Goal: Information Seeking & Learning: Find contact information

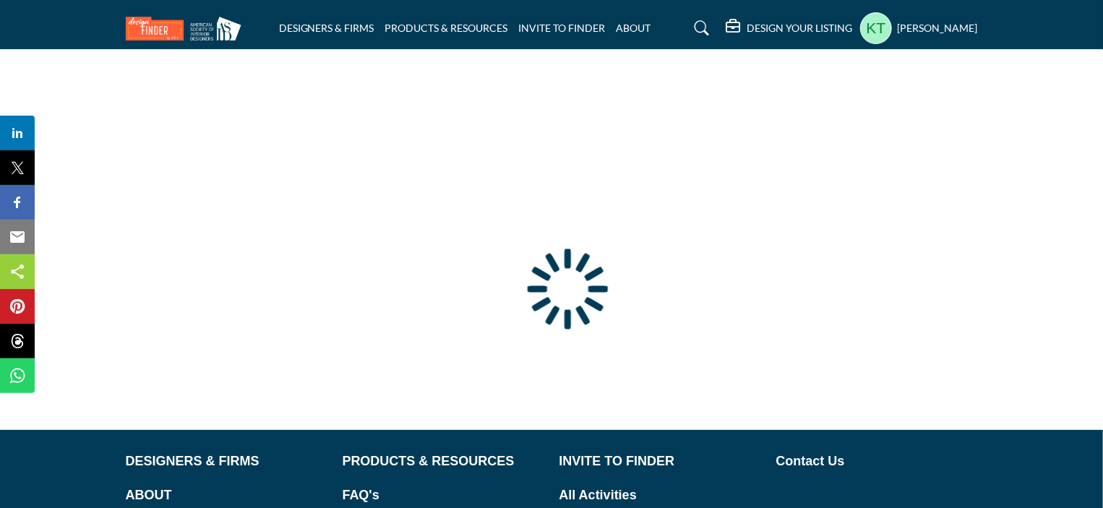
type input "**********"
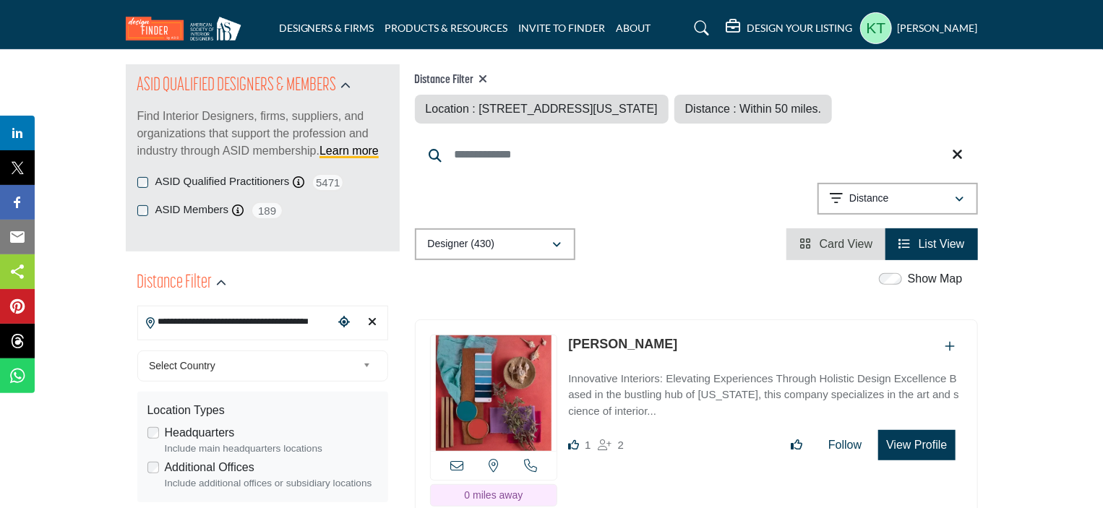
scroll to position [72, 0]
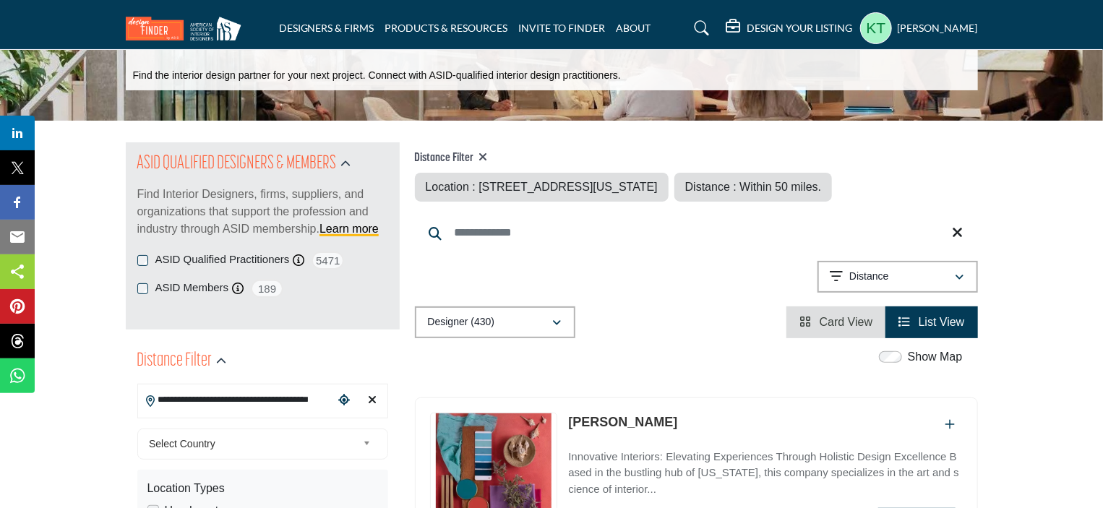
click at [375, 401] on icon "Clear search location" at bounding box center [373, 400] width 9 height 12
type input "***"
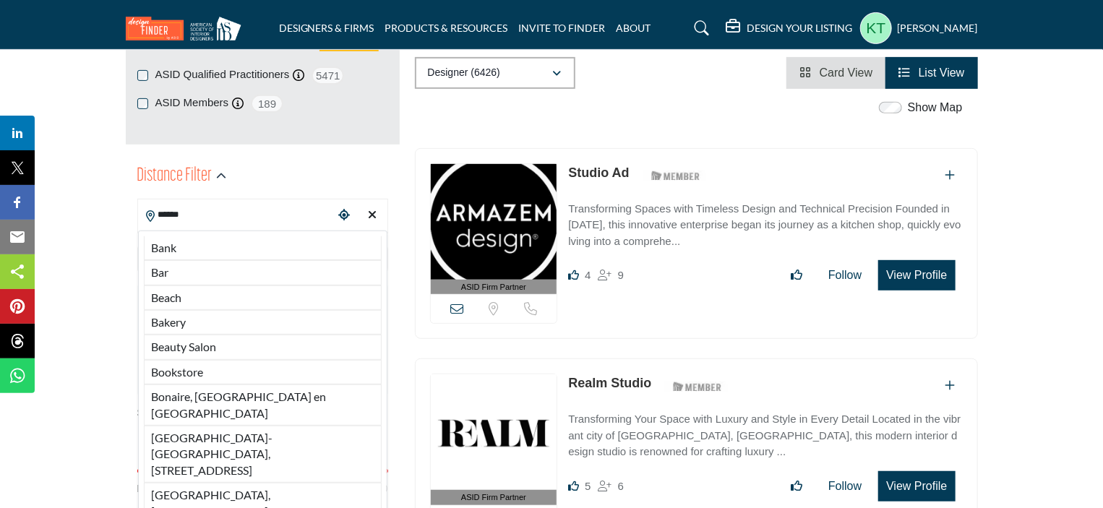
scroll to position [289, 0]
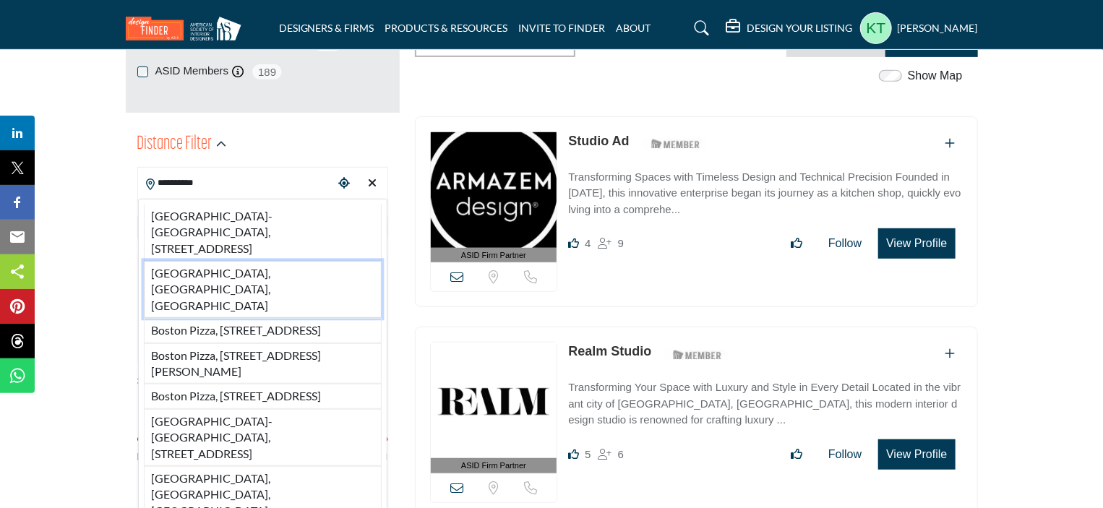
click at [220, 273] on li "[GEOGRAPHIC_DATA], [GEOGRAPHIC_DATA], [GEOGRAPHIC_DATA]" at bounding box center [263, 289] width 238 height 57
click at [250, 268] on div "Location Types" at bounding box center [262, 271] width 231 height 17
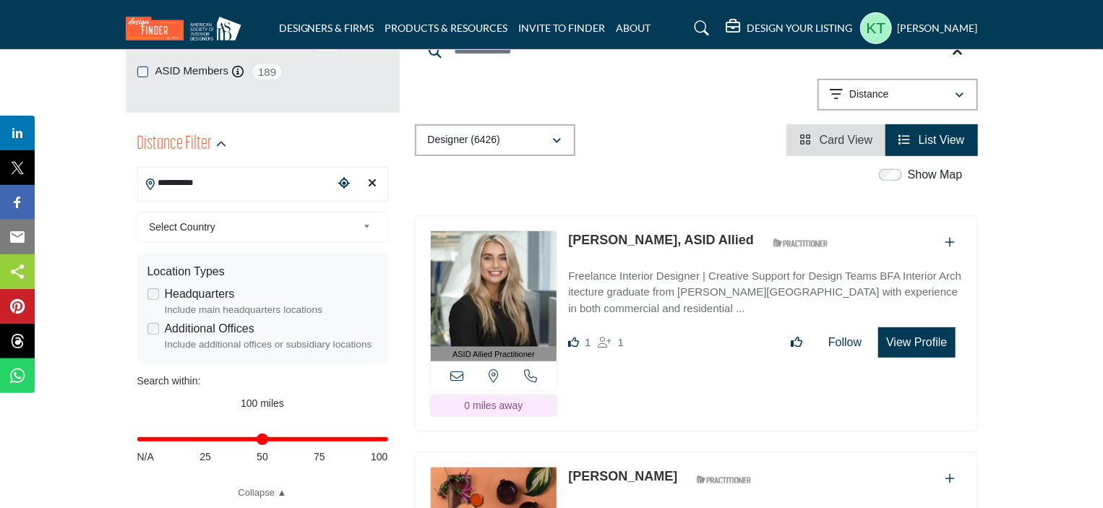
type input "**********"
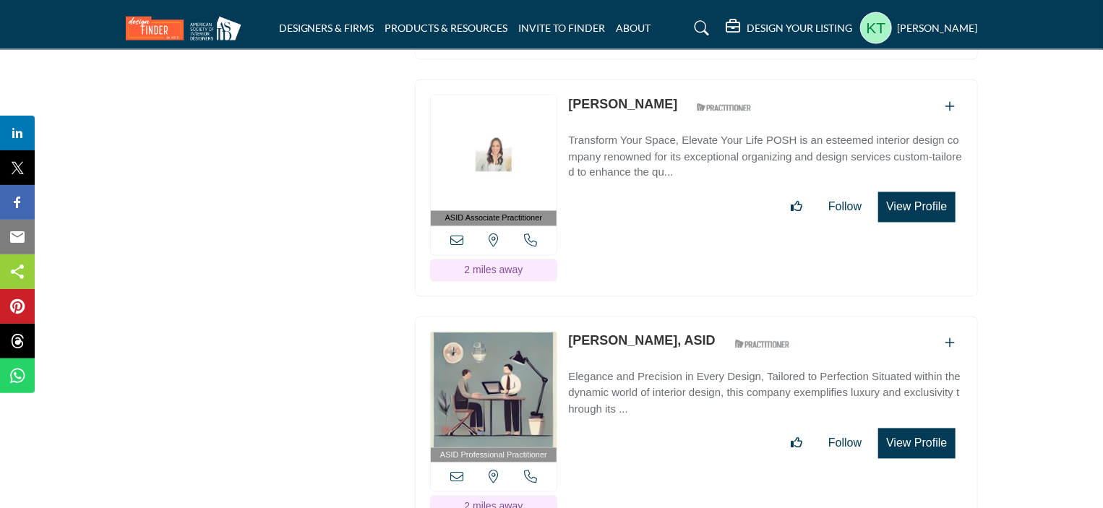
scroll to position [3832, 0]
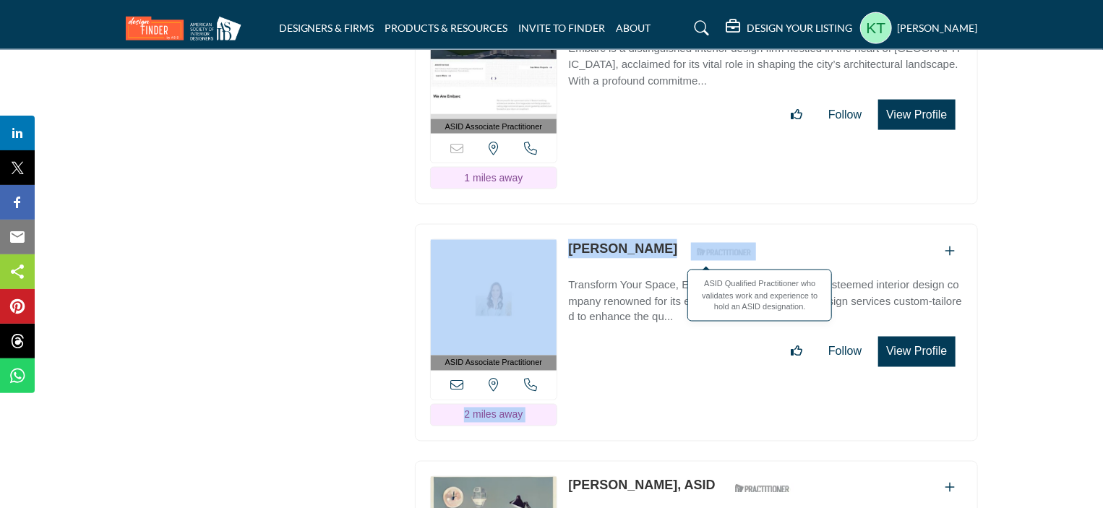
drag, startPoint x: 570, startPoint y: 181, endPoint x: 731, endPoint y: 196, distance: 161.2
click at [731, 224] on div "ASID Associate Practitioner ASID Associate Practitioners have a degree in any m…" at bounding box center [696, 333] width 563 height 218
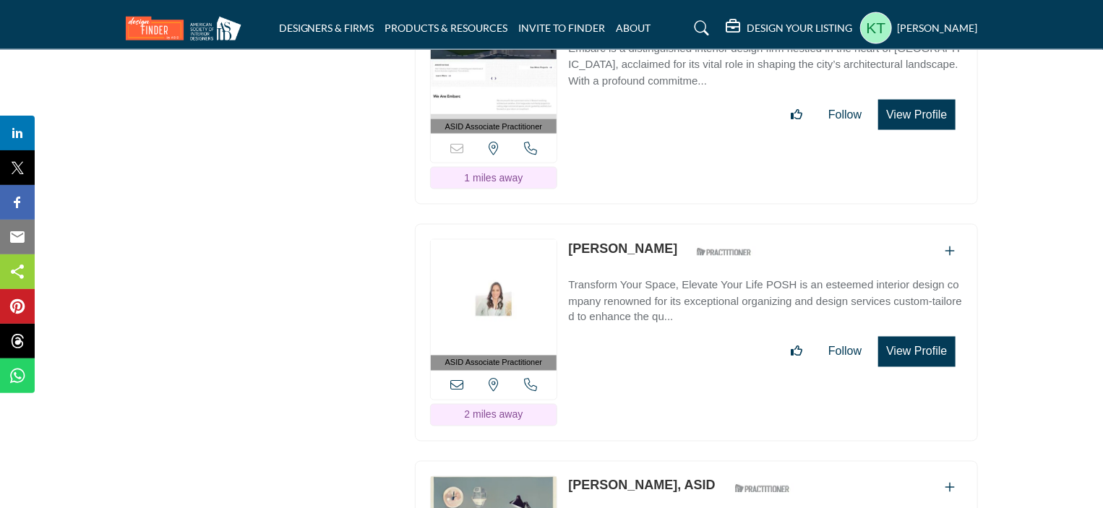
click at [688, 338] on div "ASID Associate Practitioner ASID Associate Practitioners have a degree in any m…" at bounding box center [696, 333] width 563 height 218
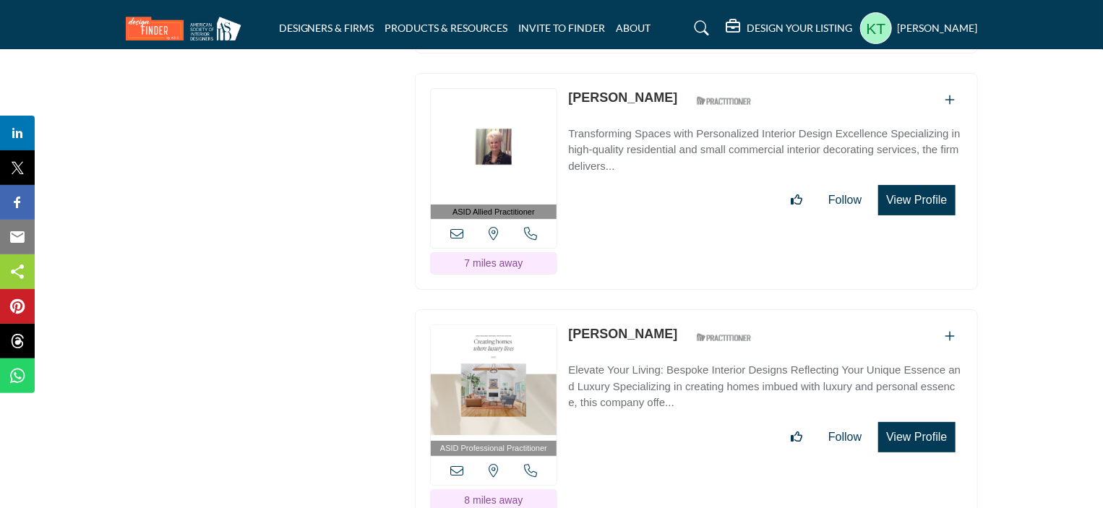
scroll to position [8314, 0]
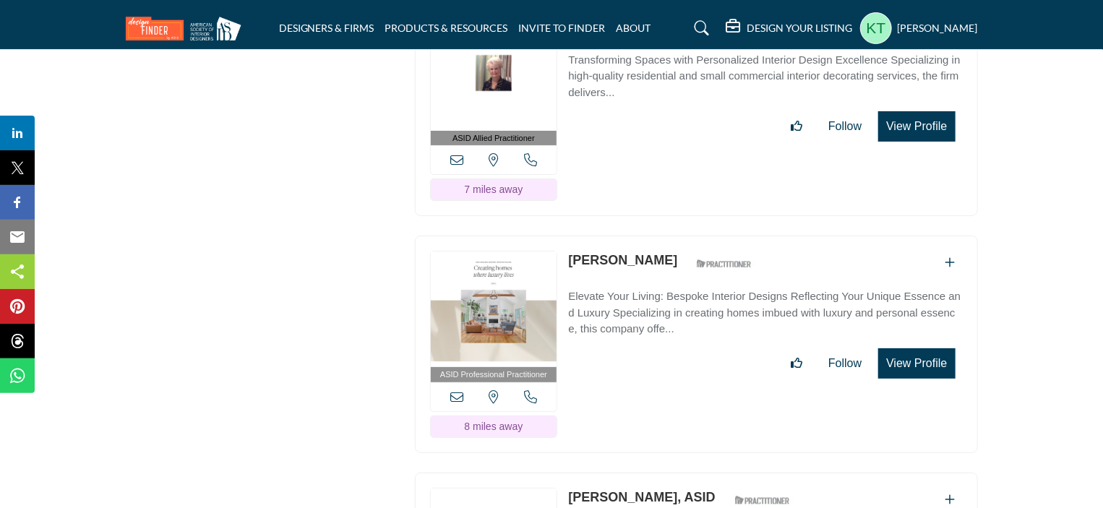
drag, startPoint x: 564, startPoint y: 161, endPoint x: 746, endPoint y: 164, distance: 182.2
click at [746, 236] on div "ASID Professional Practitioner ASID Professional Practitioners have successfull…" at bounding box center [696, 345] width 563 height 218
drag, startPoint x: 567, startPoint y: 167, endPoint x: 735, endPoint y: 174, distance: 168.6
click at [735, 236] on div "ASID Professional Practitioner ASID Professional Practitioners have successfull…" at bounding box center [696, 345] width 563 height 218
drag, startPoint x: 564, startPoint y: 403, endPoint x: 700, endPoint y: 401, distance: 135.9
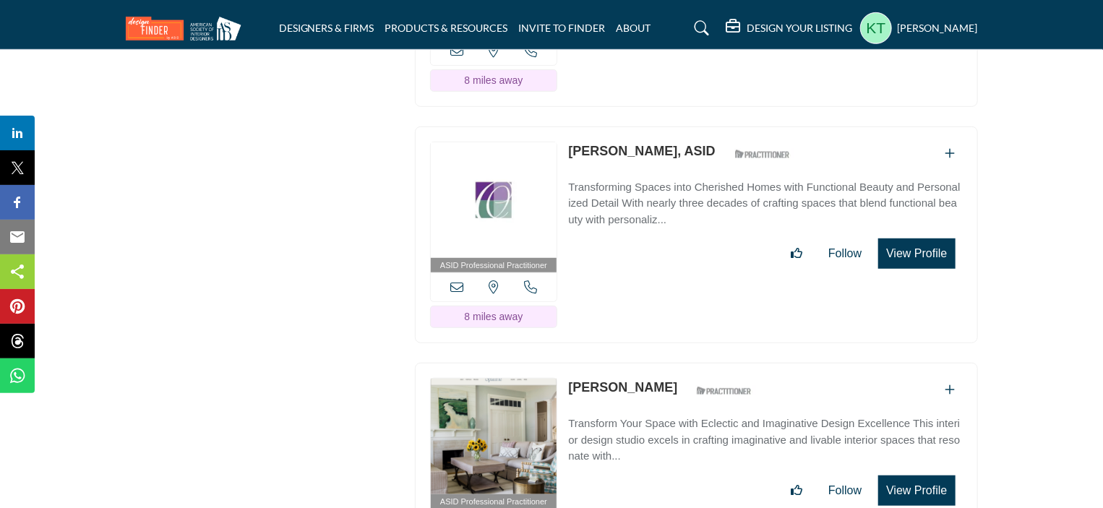
scroll to position [8748, 0]
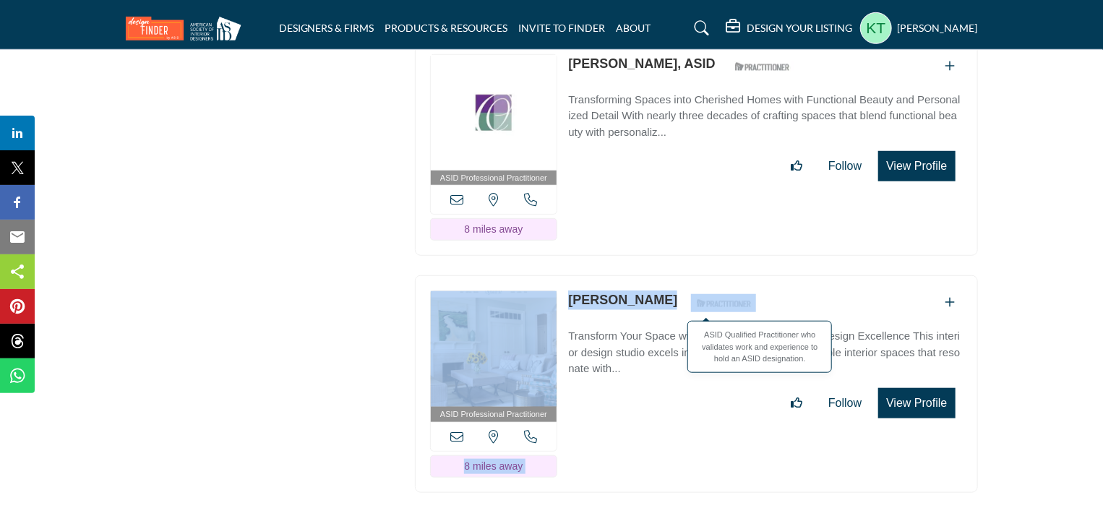
drag, startPoint x: 562, startPoint y: 203, endPoint x: 729, endPoint y: 202, distance: 166.3
click at [729, 275] on div "ASID Professional Practitioner ASID Professional Practitioners have successfull…" at bounding box center [696, 384] width 563 height 218
click at [766, 291] on div "[PERSON_NAME] ASID Qualified Practitioner who validates work and experience to …" at bounding box center [765, 303] width 394 height 25
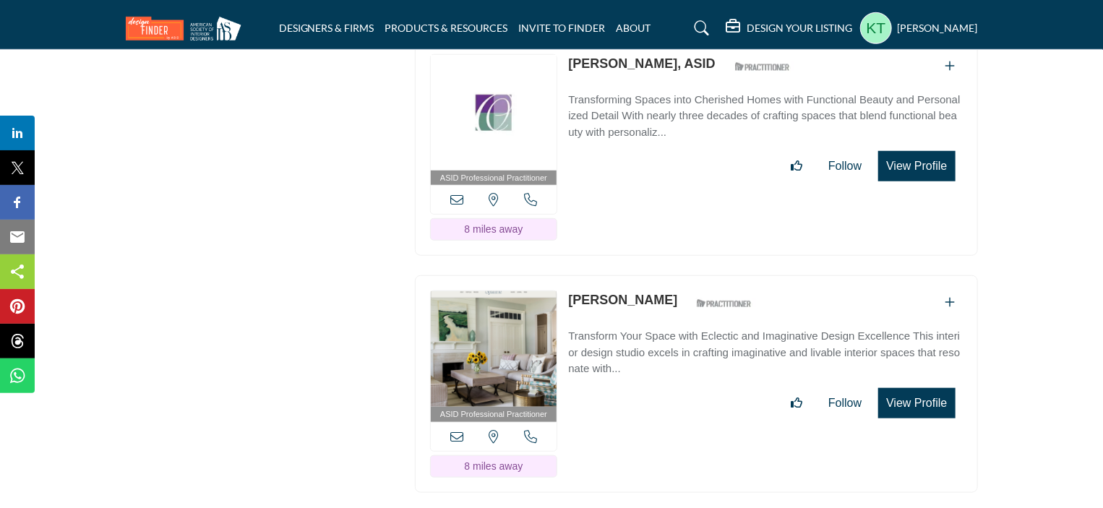
drag, startPoint x: 762, startPoint y: 202, endPoint x: 567, endPoint y: 205, distance: 195.2
click at [567, 275] on div "ASID Professional Practitioner ASID Professional Practitioners have successfull…" at bounding box center [696, 384] width 563 height 218
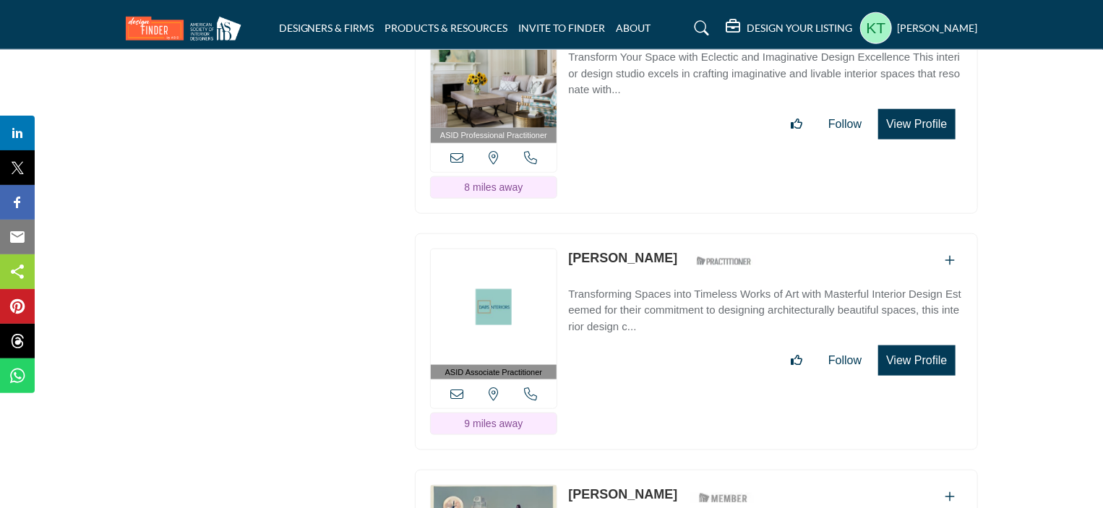
scroll to position [9037, 0]
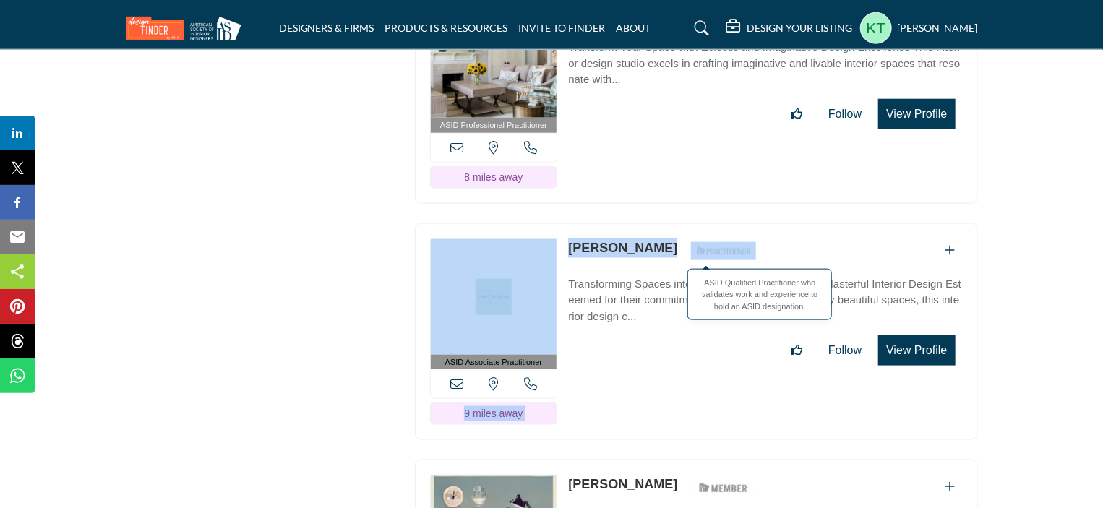
drag, startPoint x: 562, startPoint y: 147, endPoint x: 766, endPoint y: 146, distance: 203.2
click at [766, 223] on div "ASID Associate Practitioner ASID Associate Practitioners have a degree in any m…" at bounding box center [696, 332] width 563 height 218
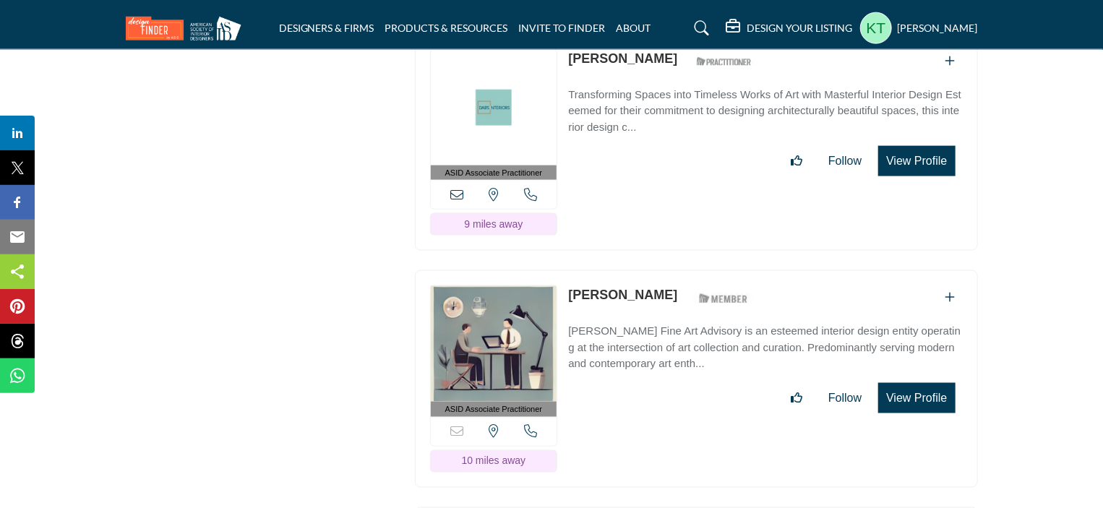
scroll to position [9254, 0]
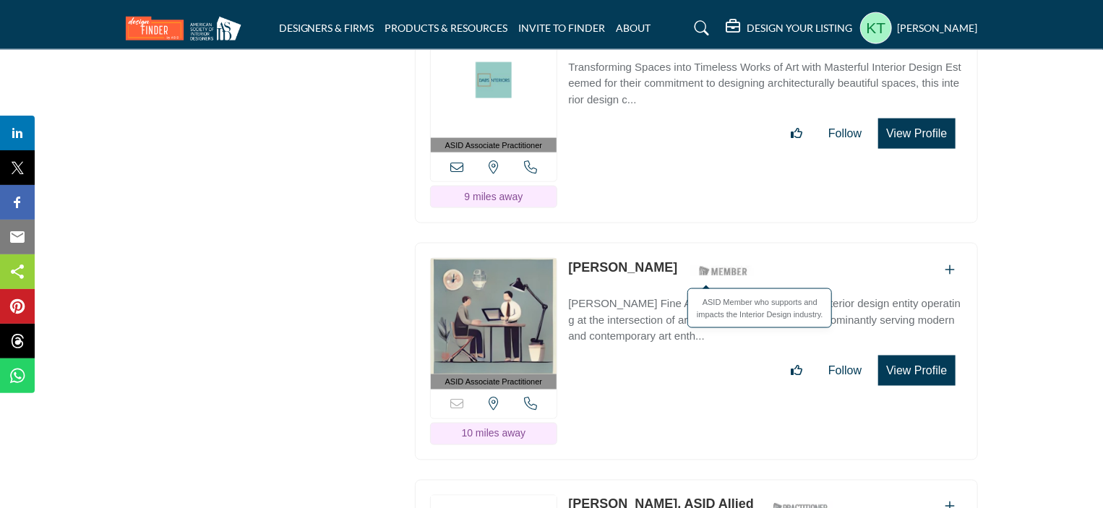
drag, startPoint x: 564, startPoint y: 161, endPoint x: 704, endPoint y: 164, distance: 140.3
click at [704, 243] on div "ASID Associate Practitioner ASID Associate Practitioners have a degree in any m…" at bounding box center [696, 352] width 563 height 218
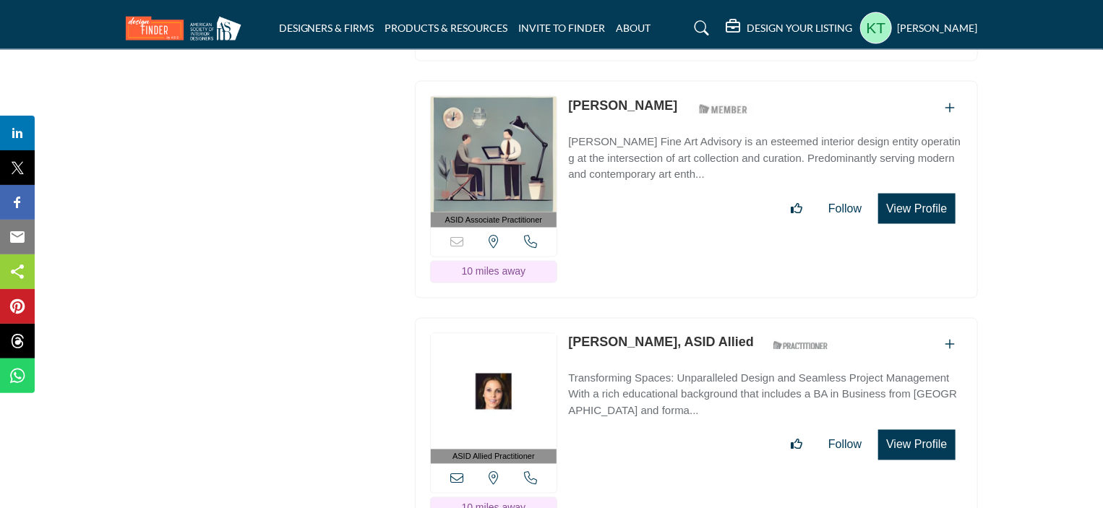
scroll to position [9471, 0]
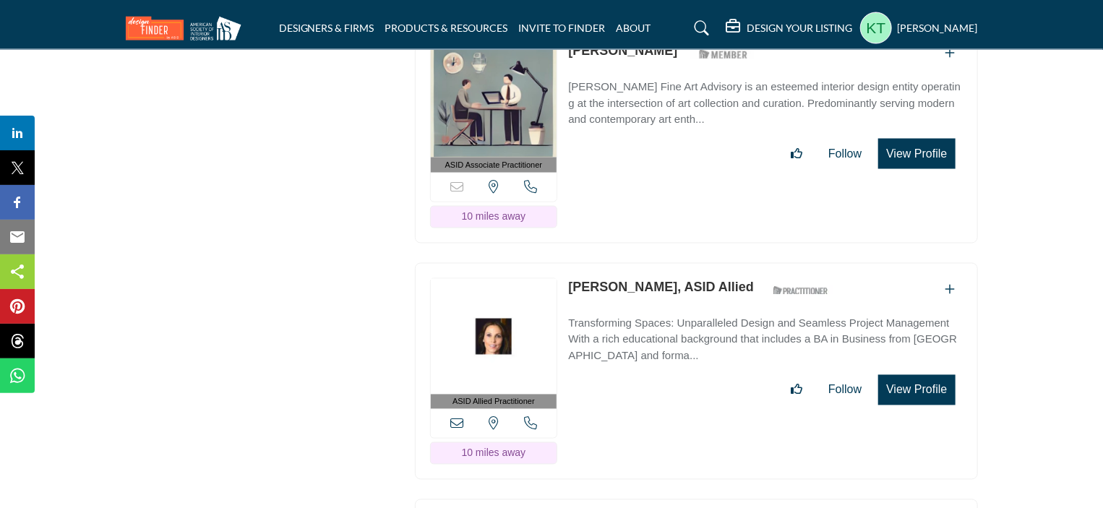
drag, startPoint x: 564, startPoint y: 182, endPoint x: 795, endPoint y: 187, distance: 231.4
click at [795, 263] on div "ASID Allied Practitioner ASID Allied Practitioners have successfully completed …" at bounding box center [696, 372] width 563 height 218
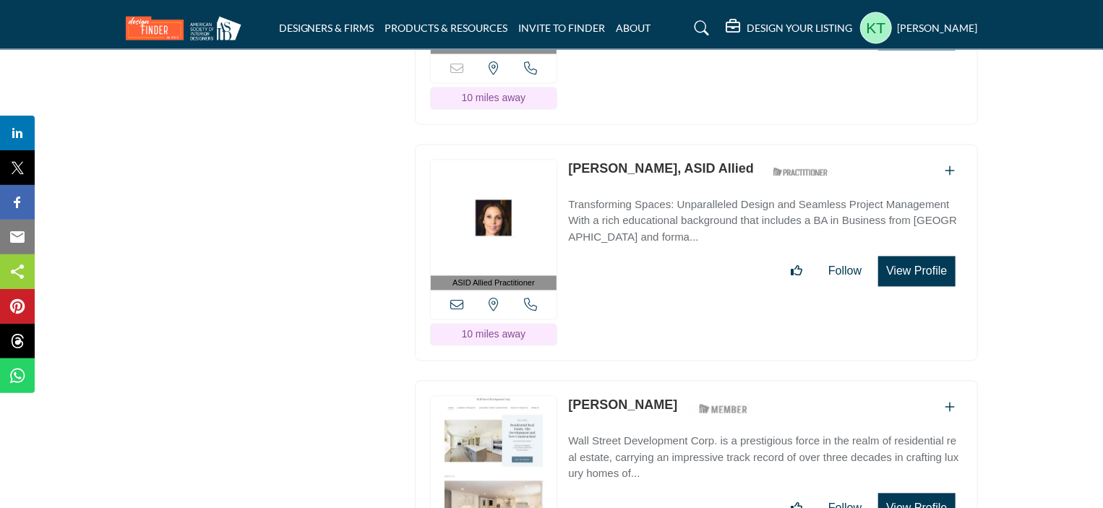
scroll to position [9760, 0]
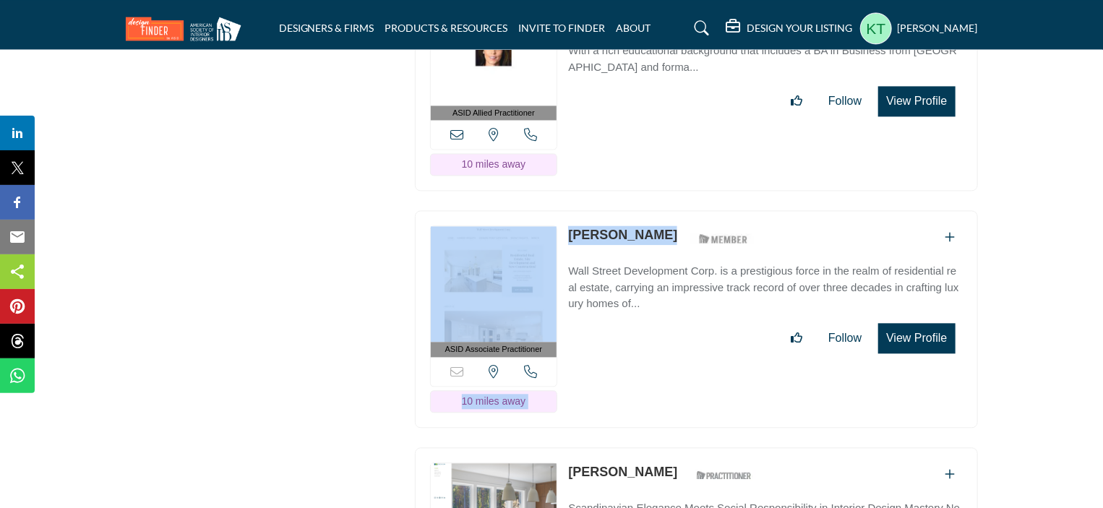
drag, startPoint x: 560, startPoint y: 132, endPoint x: 742, endPoint y: 116, distance: 182.1
click at [742, 210] on div "ASID Associate Practitioner ASID Associate Practitioners have a degree in any m…" at bounding box center [696, 319] width 563 height 218
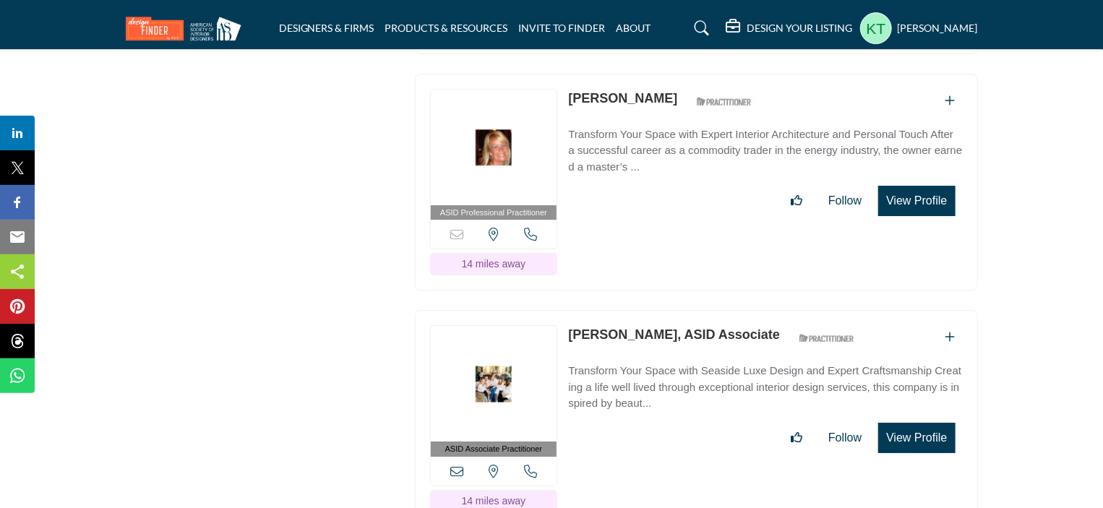
scroll to position [13520, 0]
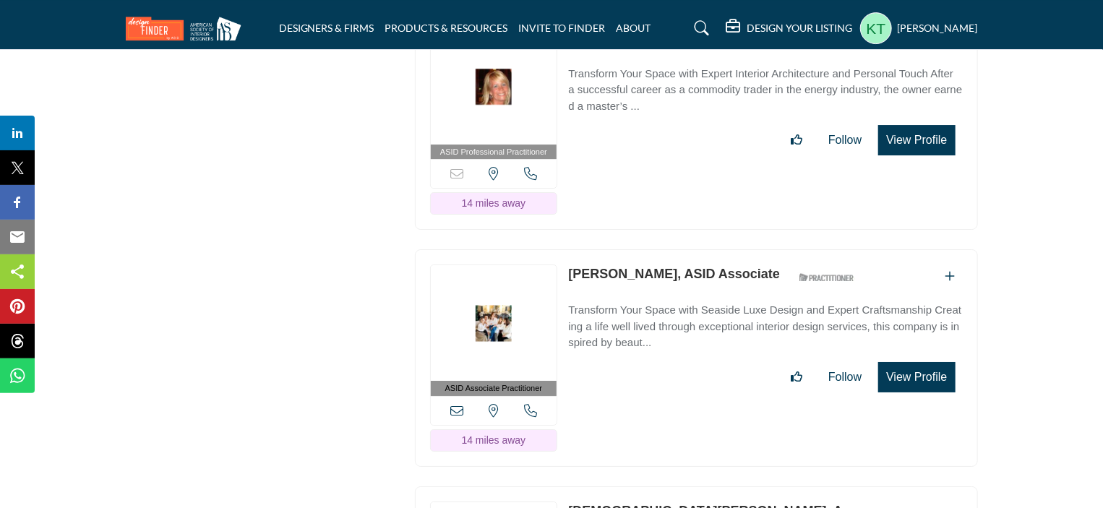
drag, startPoint x: 564, startPoint y: 139, endPoint x: 748, endPoint y: 138, distance: 184.4
click at [748, 249] on div "ASID Associate Practitioner ASID Associate Practitioners have a degree in any m…" at bounding box center [696, 358] width 563 height 218
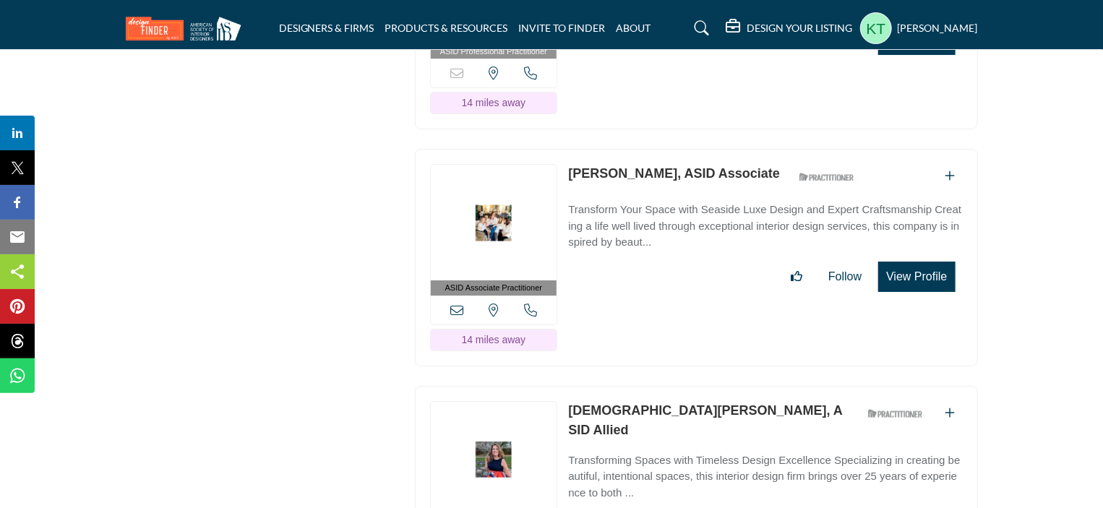
scroll to position [13737, 0]
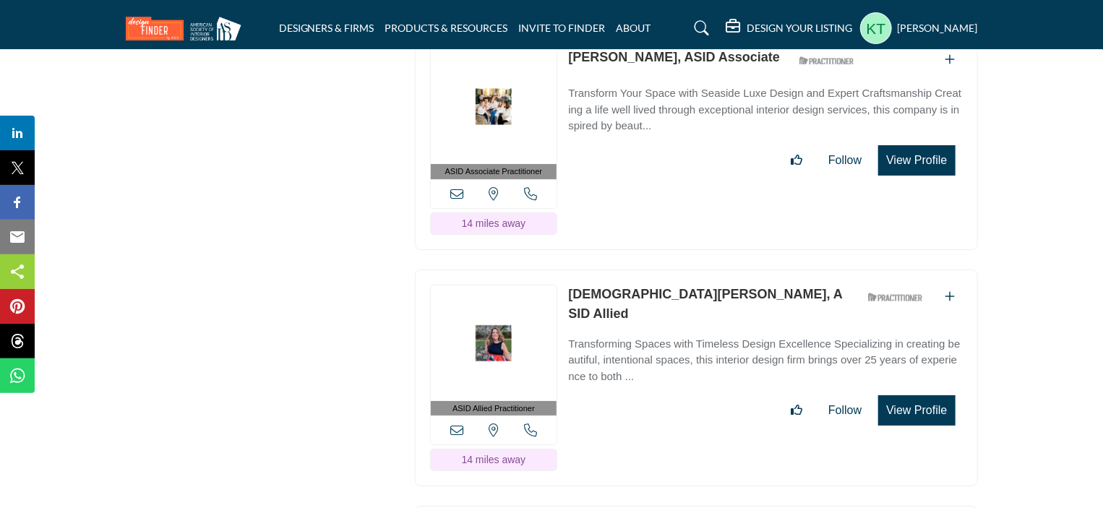
drag, startPoint x: 565, startPoint y: 155, endPoint x: 749, endPoint y: 147, distance: 184.5
click at [749, 270] on div "ASID Allied Practitioner ASID Allied Practitioners have successfully completed …" at bounding box center [696, 379] width 563 height 218
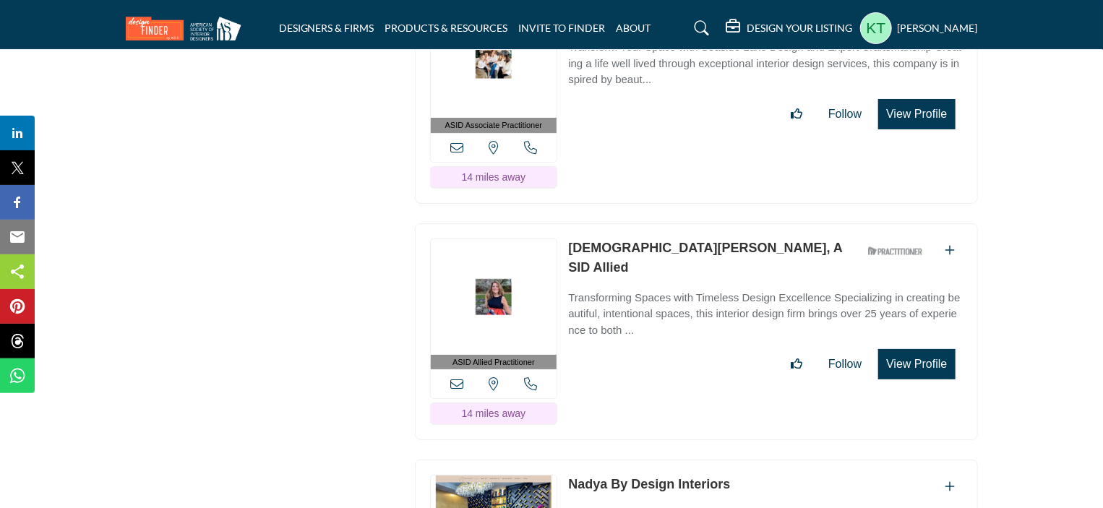
scroll to position [13809, 0]
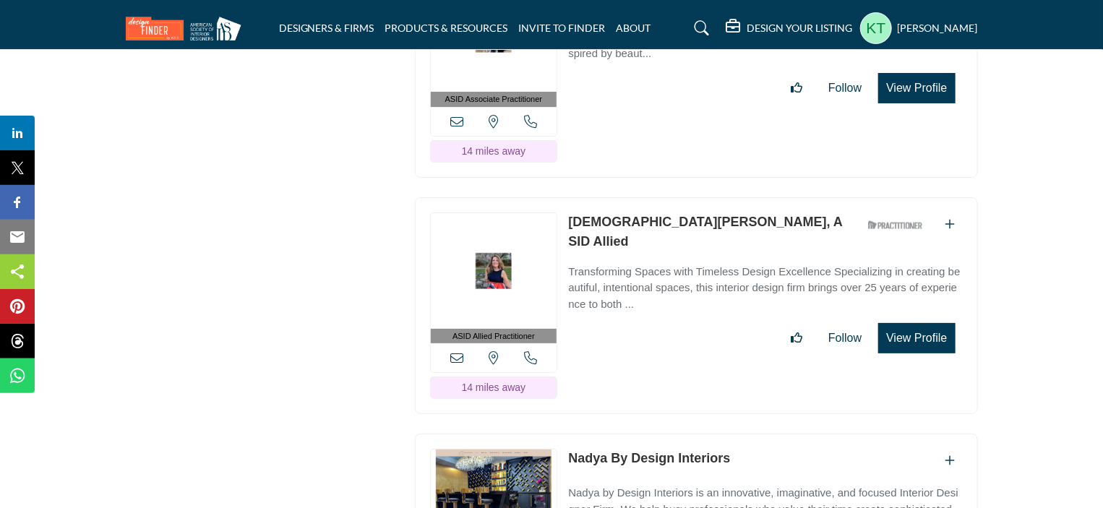
drag, startPoint x: 750, startPoint y: 320, endPoint x: 562, endPoint y: 322, distance: 188.0
copy div "Sorry, but this listing is on a subscription plan which does not allow users to…"
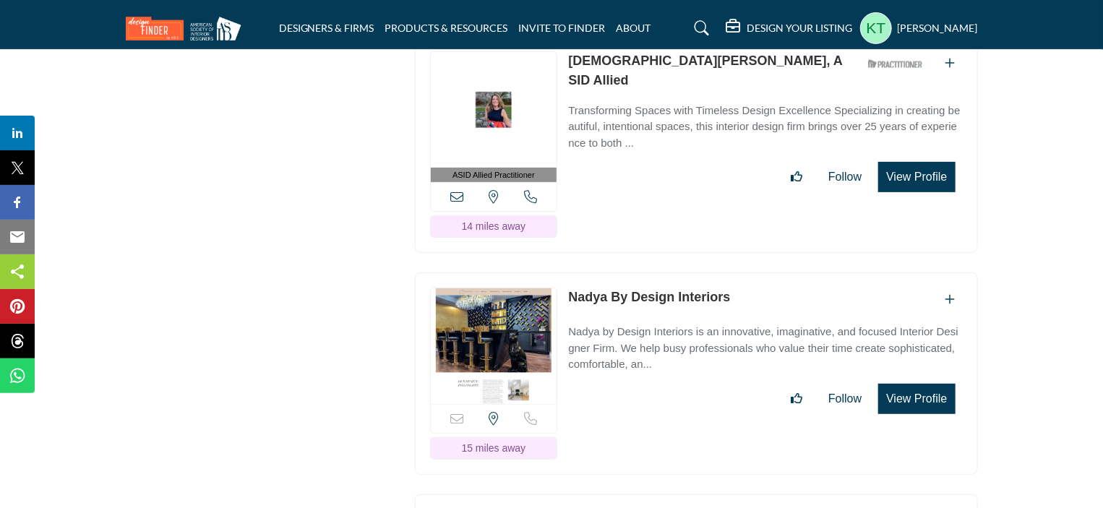
scroll to position [14026, 0]
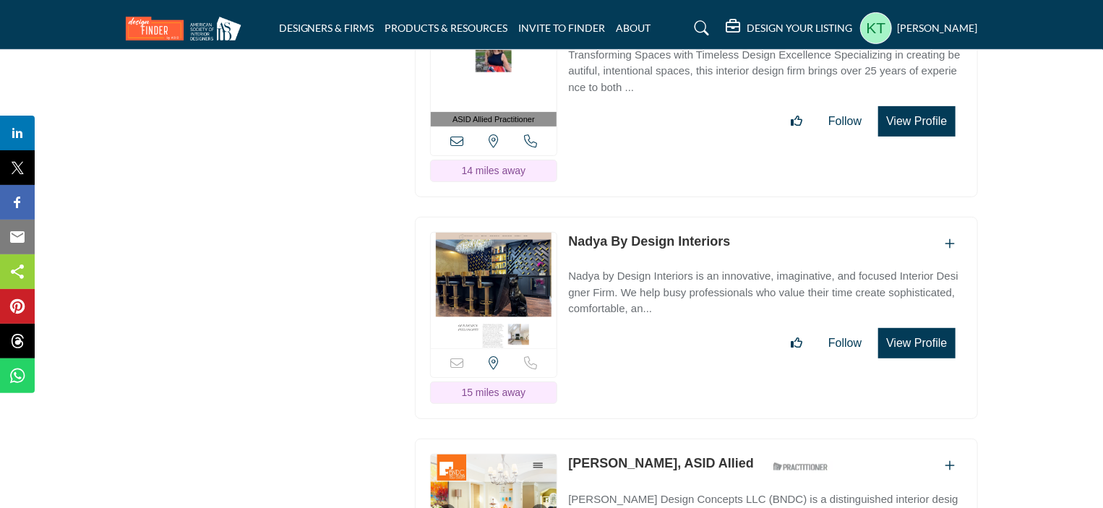
drag, startPoint x: 565, startPoint y: 324, endPoint x: 727, endPoint y: 317, distance: 162.8
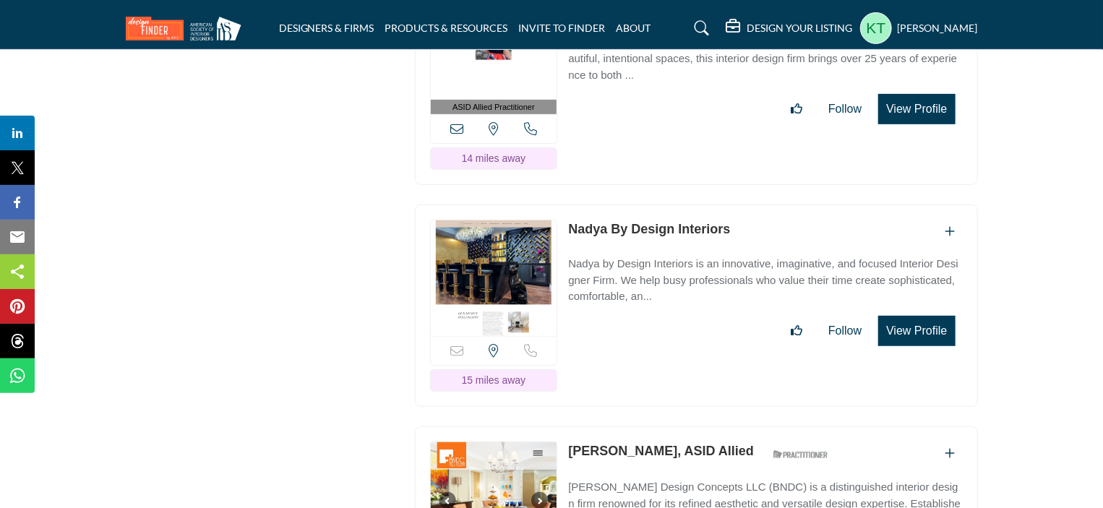
scroll to position [14315, 0]
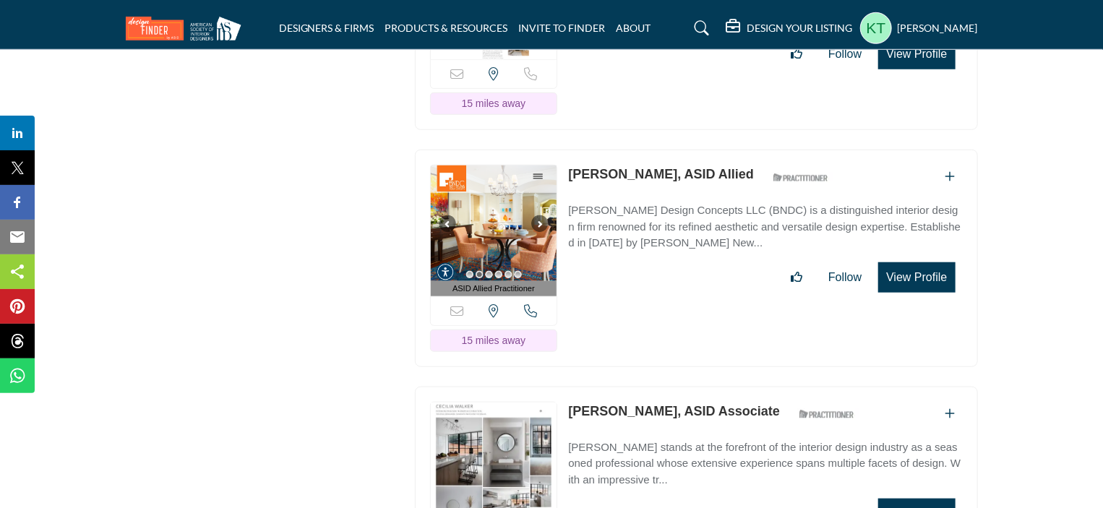
drag, startPoint x: 565, startPoint y: 269, endPoint x: 693, endPoint y: 262, distance: 128.9
click at [693, 387] on div "ASID Associate Practitioner ASID Associate Practitioners have a degree in any m…" at bounding box center [696, 496] width 563 height 218
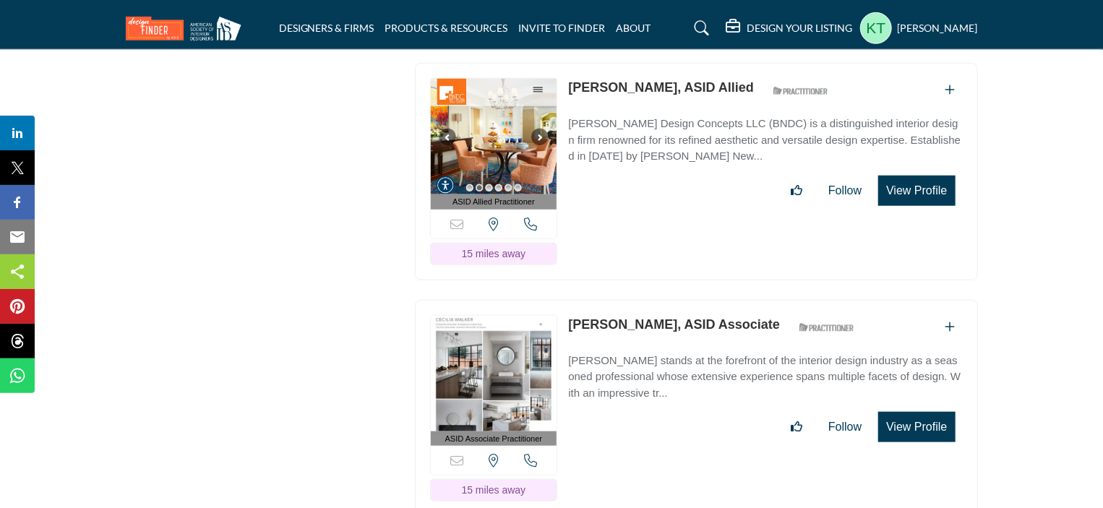
scroll to position [14532, 0]
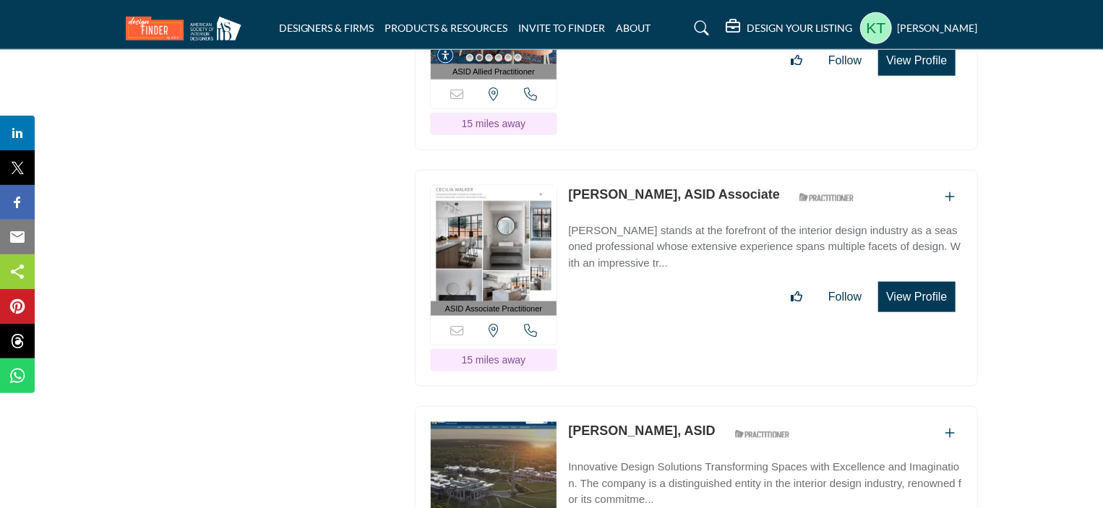
drag, startPoint x: 565, startPoint y: 286, endPoint x: 711, endPoint y: 284, distance: 146.1
click at [711, 406] on div "ASID Professional Practitioner ASID Professional Practitioners have successfull…" at bounding box center [696, 515] width 563 height 218
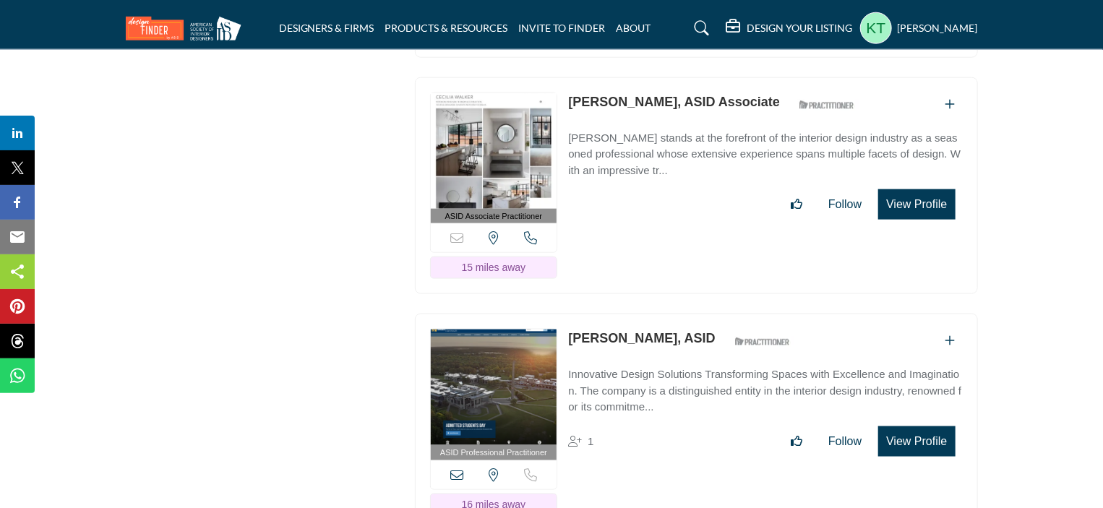
scroll to position [14821, 0]
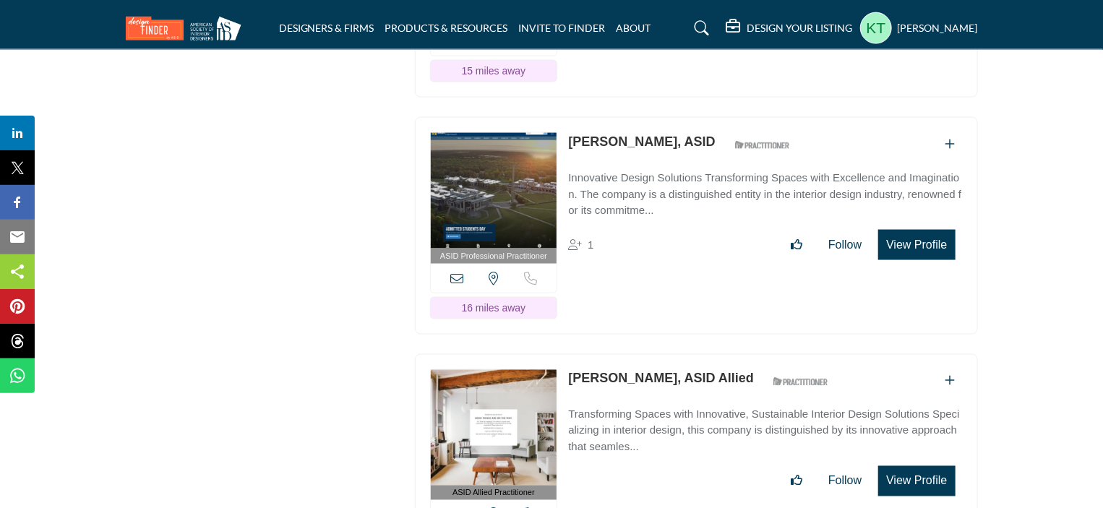
drag, startPoint x: 565, startPoint y: 228, endPoint x: 756, endPoint y: 220, distance: 190.3
click at [756, 354] on div "ASID Allied Practitioner ASID Allied Practitioners have successfully completed …" at bounding box center [696, 463] width 563 height 218
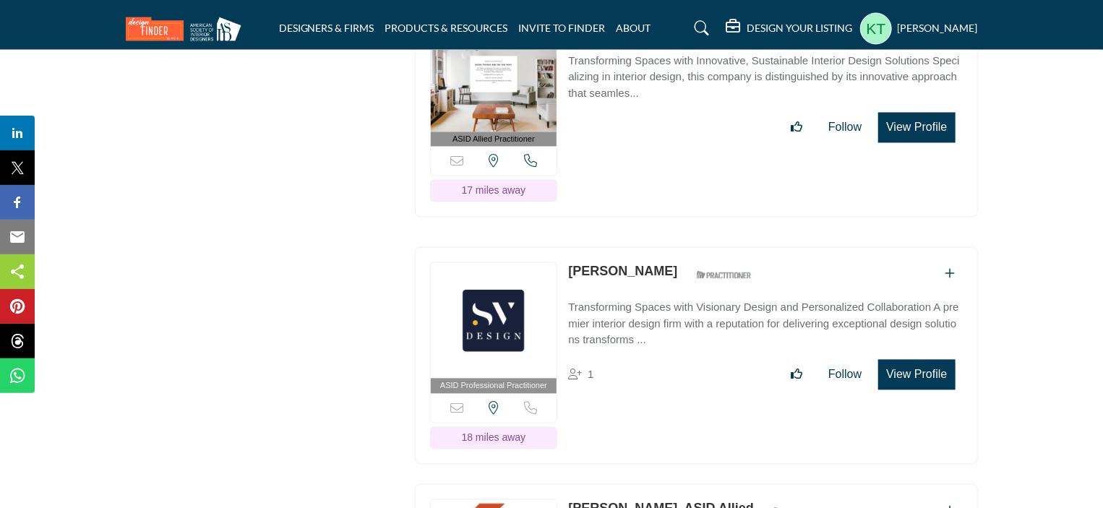
scroll to position [15183, 0]
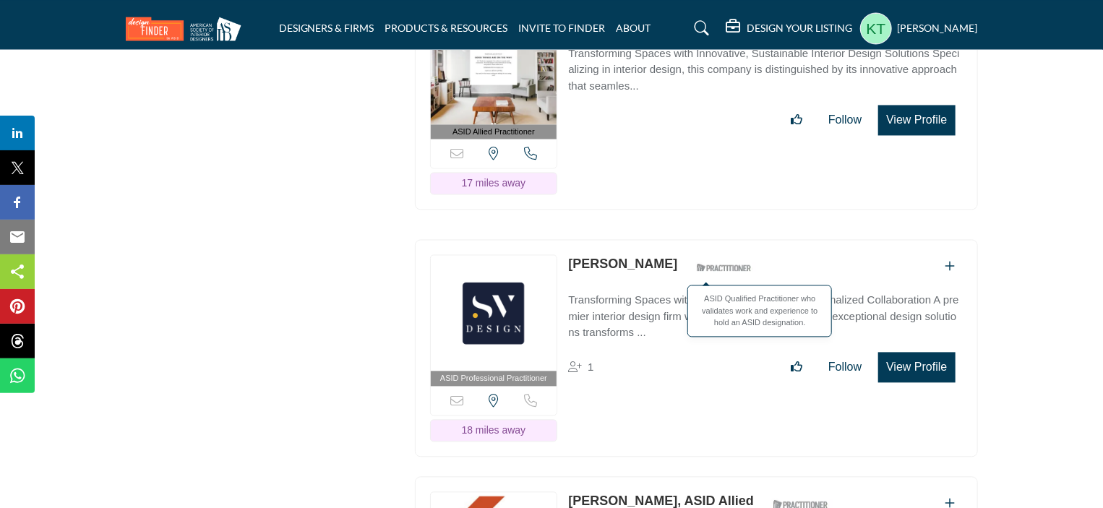
drag, startPoint x: 565, startPoint y: 118, endPoint x: 741, endPoint y: 121, distance: 175.7
click at [741, 239] on div "ASID Professional Practitioner ASID Professional Practitioners have successfull…" at bounding box center [696, 348] width 563 height 218
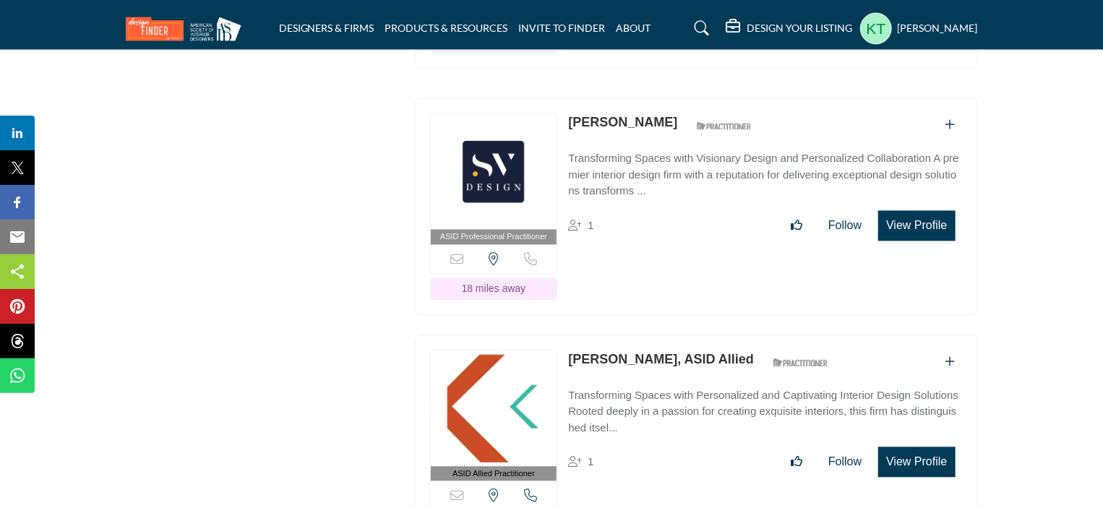
scroll to position [15327, 0]
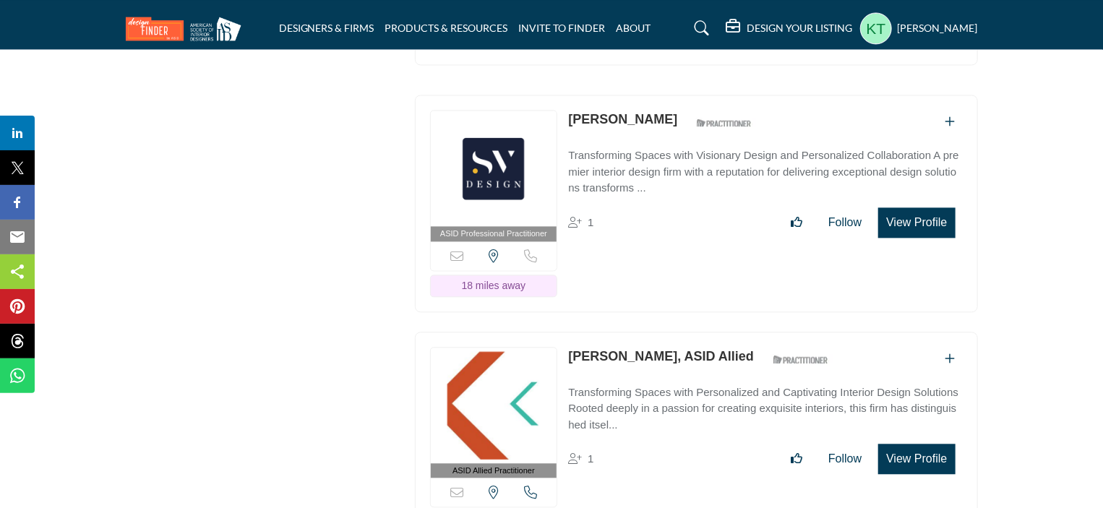
drag, startPoint x: 565, startPoint y: 207, endPoint x: 724, endPoint y: 206, distance: 159.1
click at [724, 332] on div "ASID Allied Practitioner ASID Allied Practitioners have successfully completed …" at bounding box center [696, 441] width 563 height 218
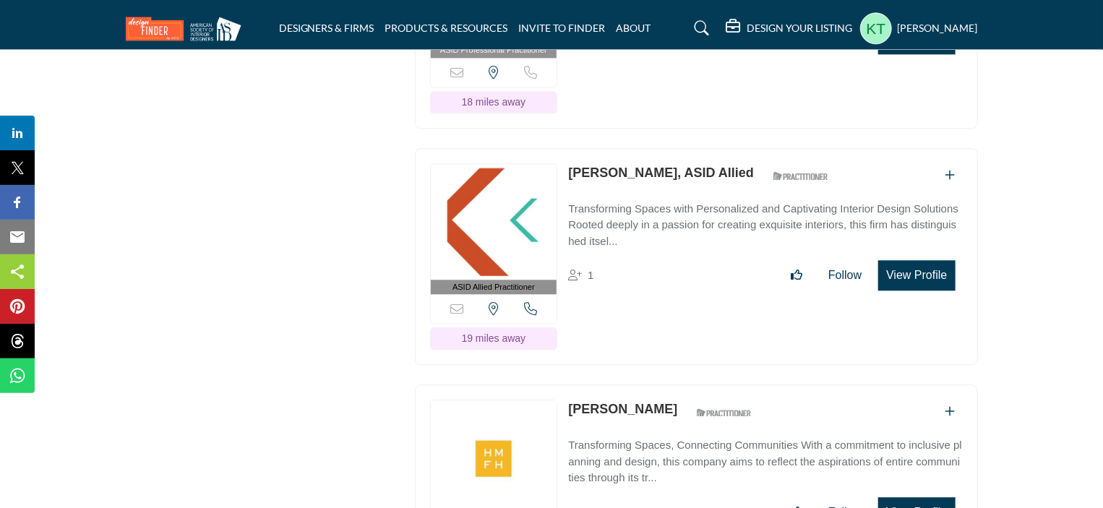
scroll to position [15544, 0]
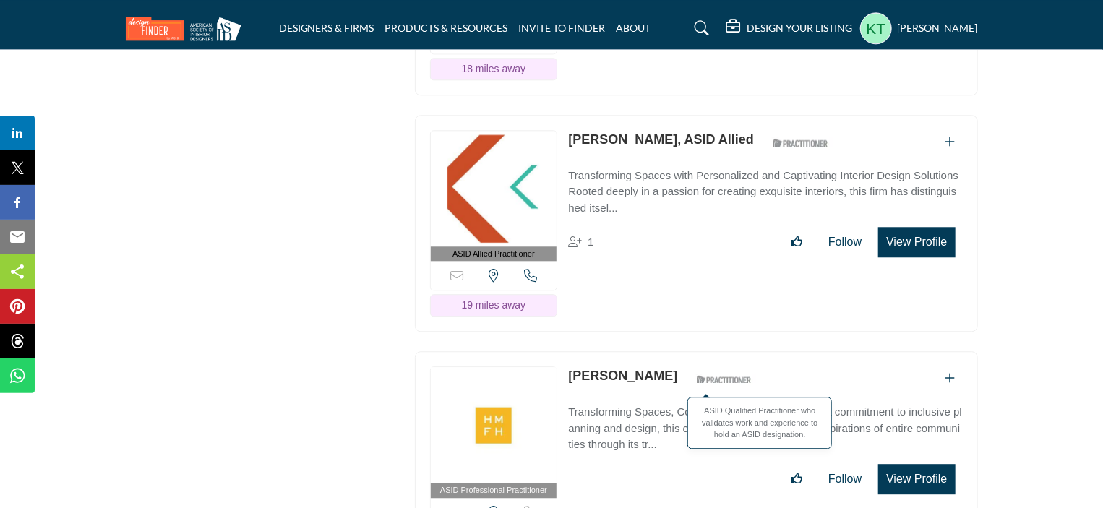
drag, startPoint x: 563, startPoint y: 226, endPoint x: 714, endPoint y: 228, distance: 151.1
click at [714, 351] on div "ASID Professional Practitioner ASID Professional Practitioners have successfull…" at bounding box center [696, 460] width 563 height 218
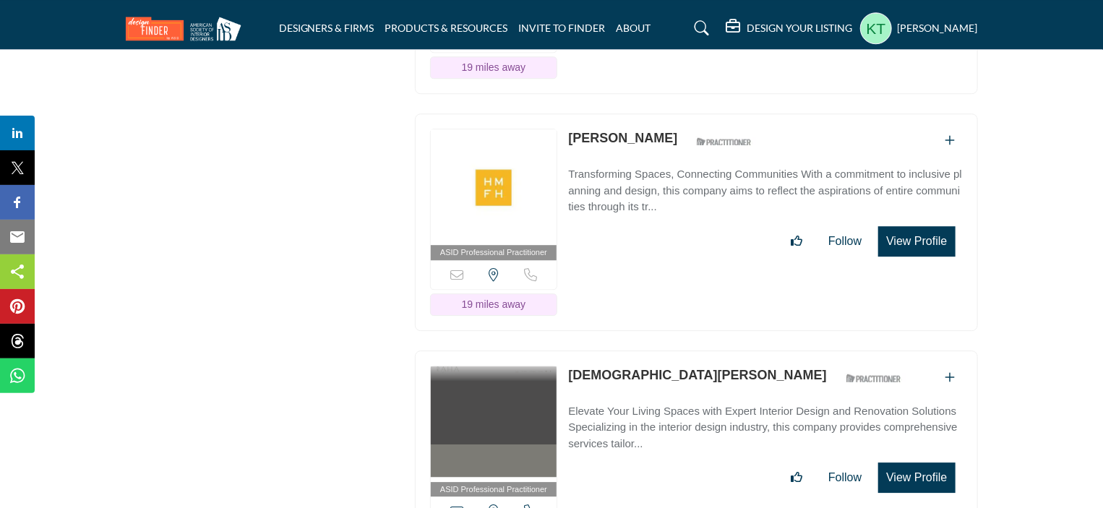
scroll to position [15834, 0]
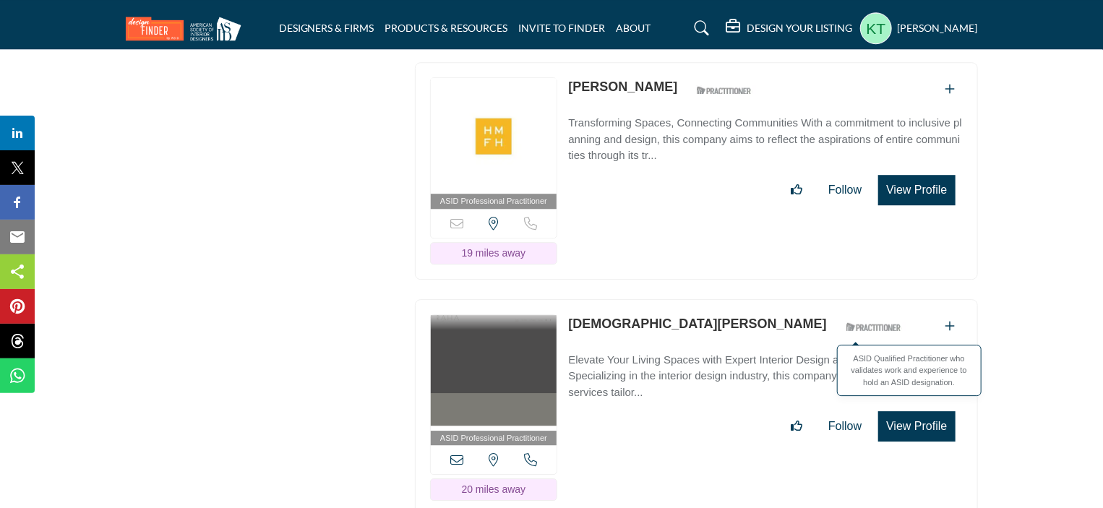
drag, startPoint x: 567, startPoint y: 172, endPoint x: 739, endPoint y: 167, distance: 172.1
click at [784, 299] on div "ASID Professional Practitioner ASID Professional Practitioners have successfull…" at bounding box center [696, 408] width 563 height 218
